Goal: Transaction & Acquisition: Obtain resource

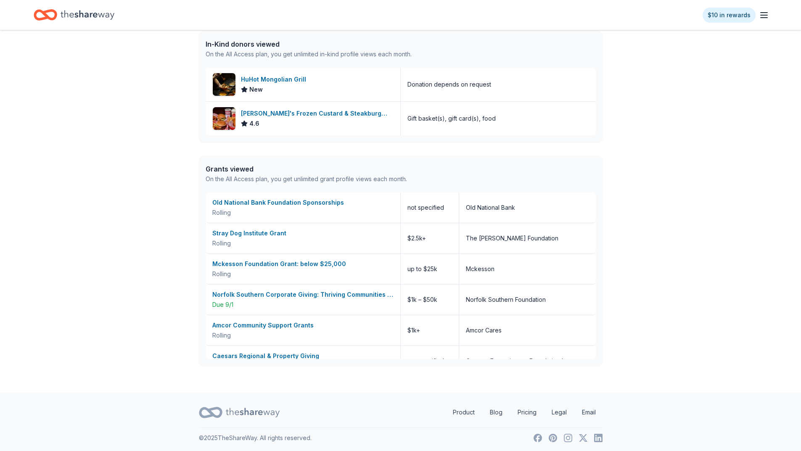
scroll to position [352, 0]
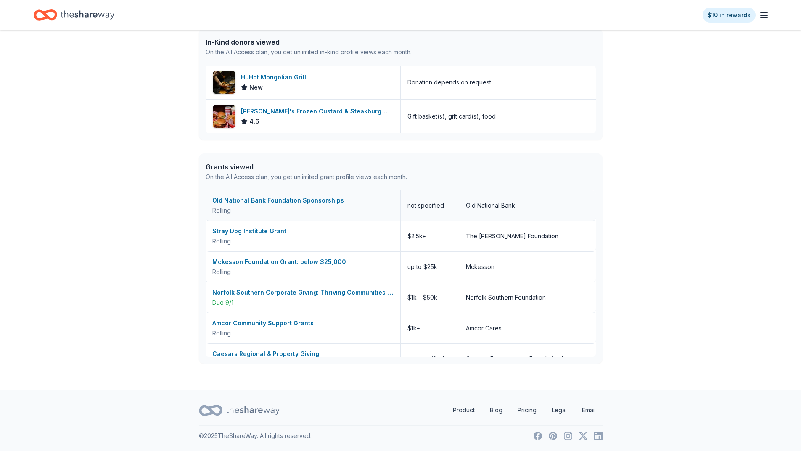
click at [317, 200] on div "Old National Bank Foundation Sponsorships" at bounding box center [302, 200] width 181 height 10
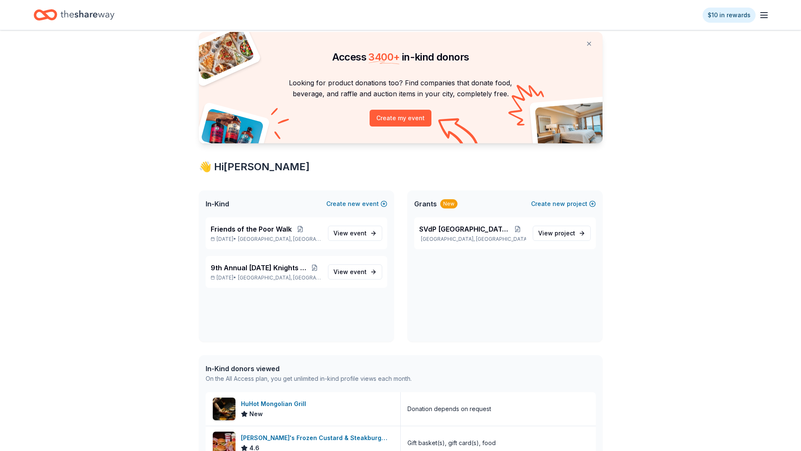
scroll to position [0, 0]
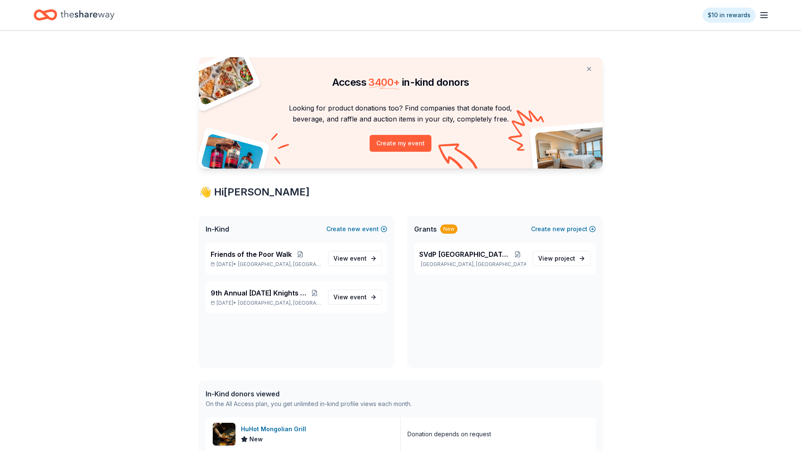
click at [768, 16] on icon "button" at bounding box center [764, 15] width 10 height 10
click at [93, 15] on icon "Home" at bounding box center [88, 14] width 54 height 9
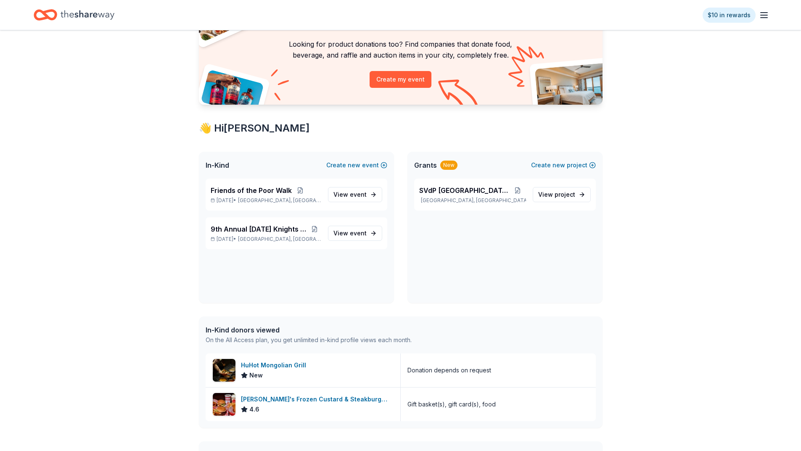
scroll to position [84, 0]
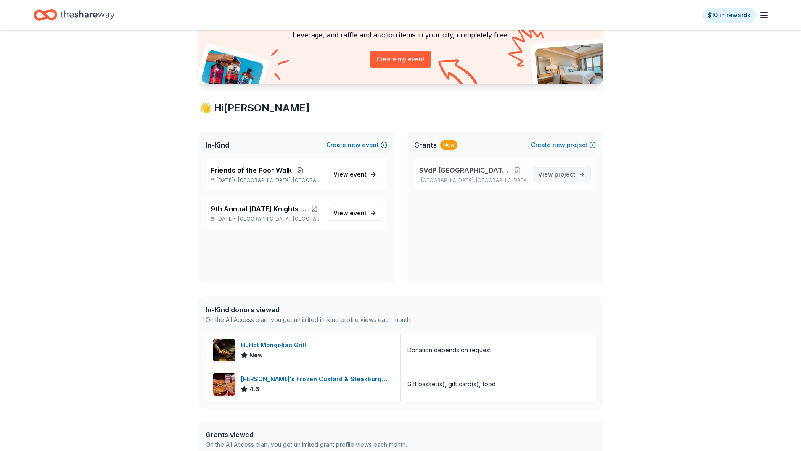
click at [566, 176] on span "project" at bounding box center [564, 174] width 21 height 7
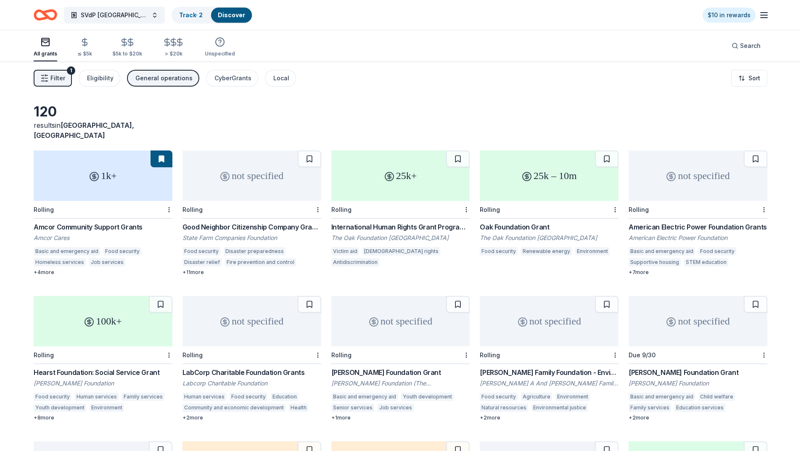
click at [164, 152] on button at bounding box center [161, 158] width 22 height 17
click at [168, 198] on html "SVdP Evansville Track · 2 Discover $10 in rewards All grants ≤ $5k $5k to $20k …" at bounding box center [403, 225] width 807 height 451
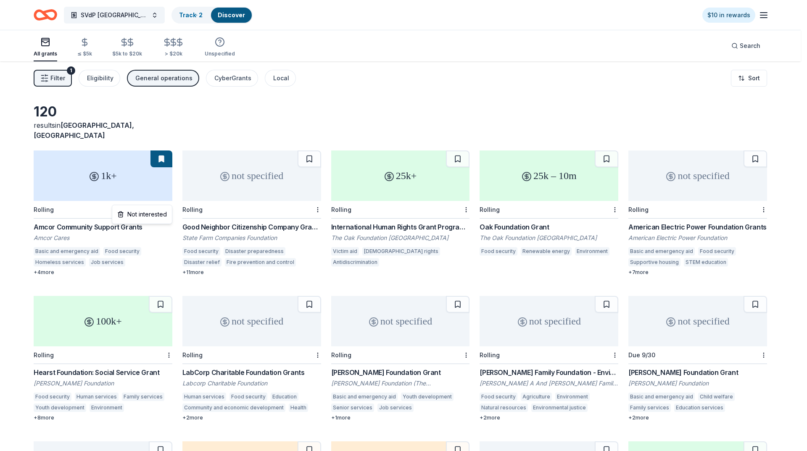
click at [209, 113] on html "SVdP Evansville Track · 2 Discover $10 in rewards All grants ≤ $5k $5k to $20k …" at bounding box center [403, 225] width 807 height 451
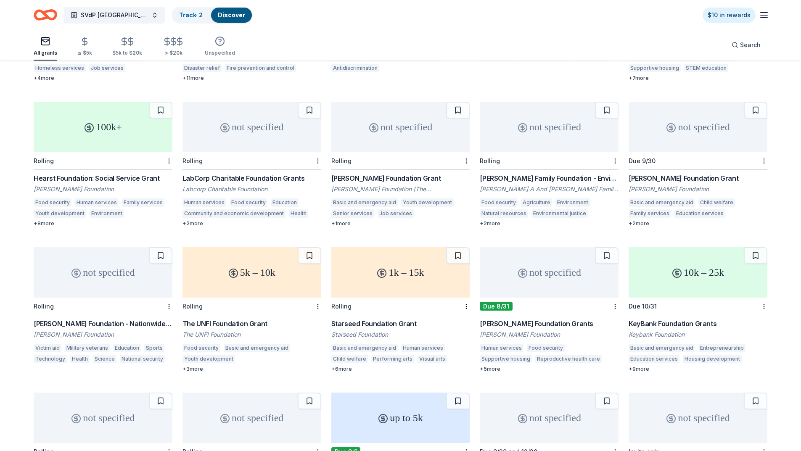
scroll to position [168, 0]
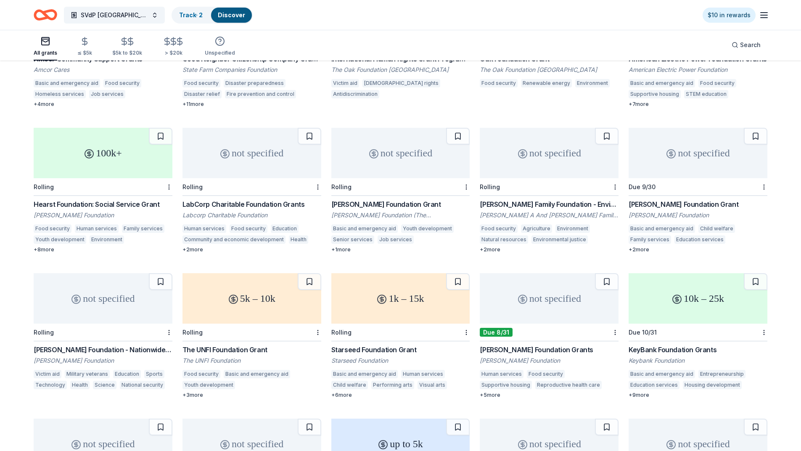
click at [150, 199] on div "Hearst Foundation: Social Service Grant" at bounding box center [103, 204] width 139 height 10
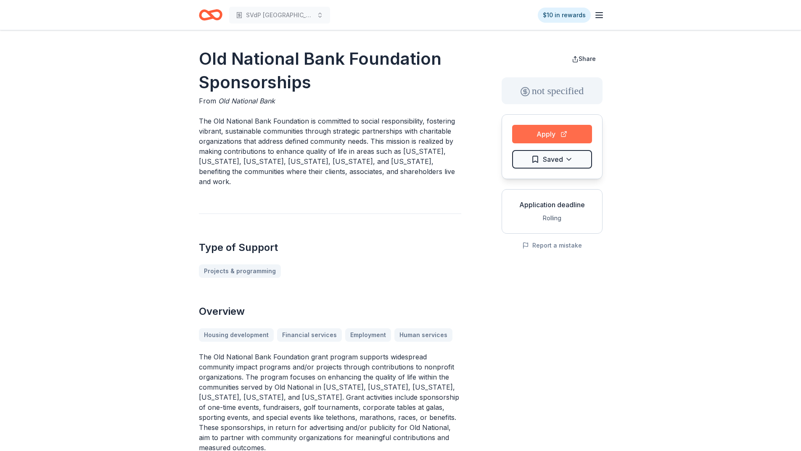
click at [551, 136] on button "Apply" at bounding box center [552, 134] width 80 height 18
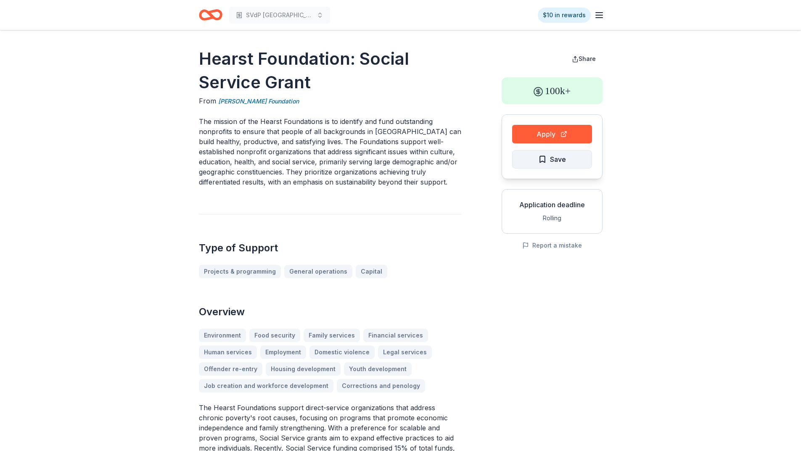
click at [560, 164] on span "Save" at bounding box center [558, 159] width 16 height 11
click at [545, 129] on button "Apply" at bounding box center [552, 134] width 80 height 18
click at [573, 139] on button "Apply" at bounding box center [552, 134] width 80 height 18
